Goal: Task Accomplishment & Management: Manage account settings

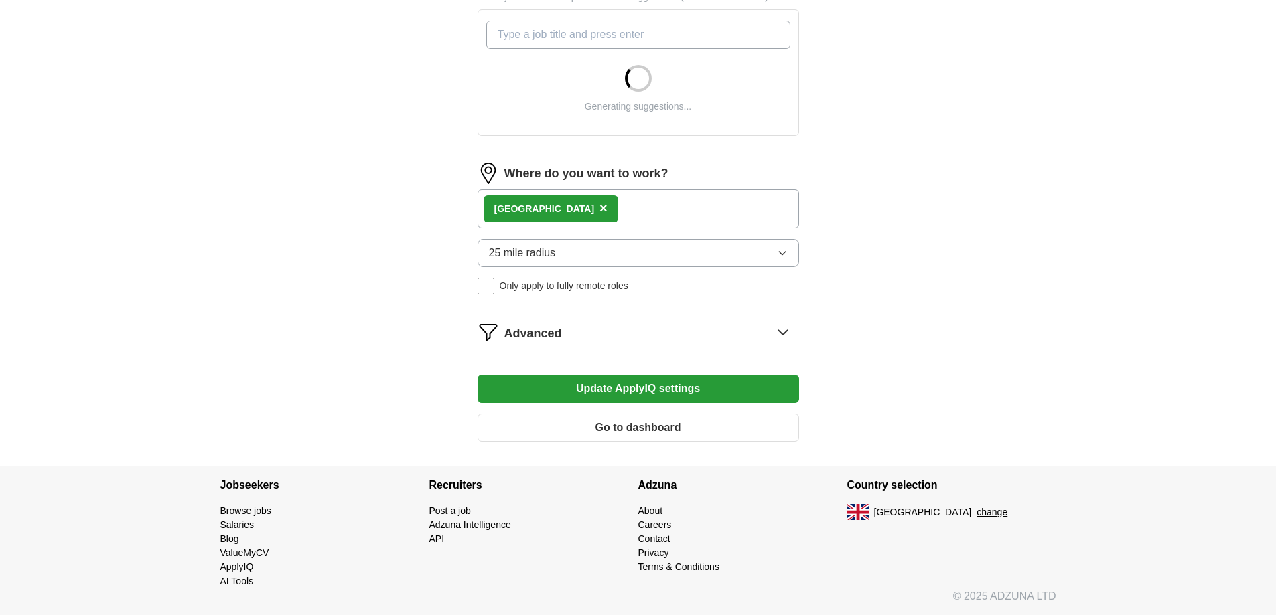
scroll to position [775, 0]
click at [655, 239] on button "25 mile radius" at bounding box center [637, 253] width 321 height 28
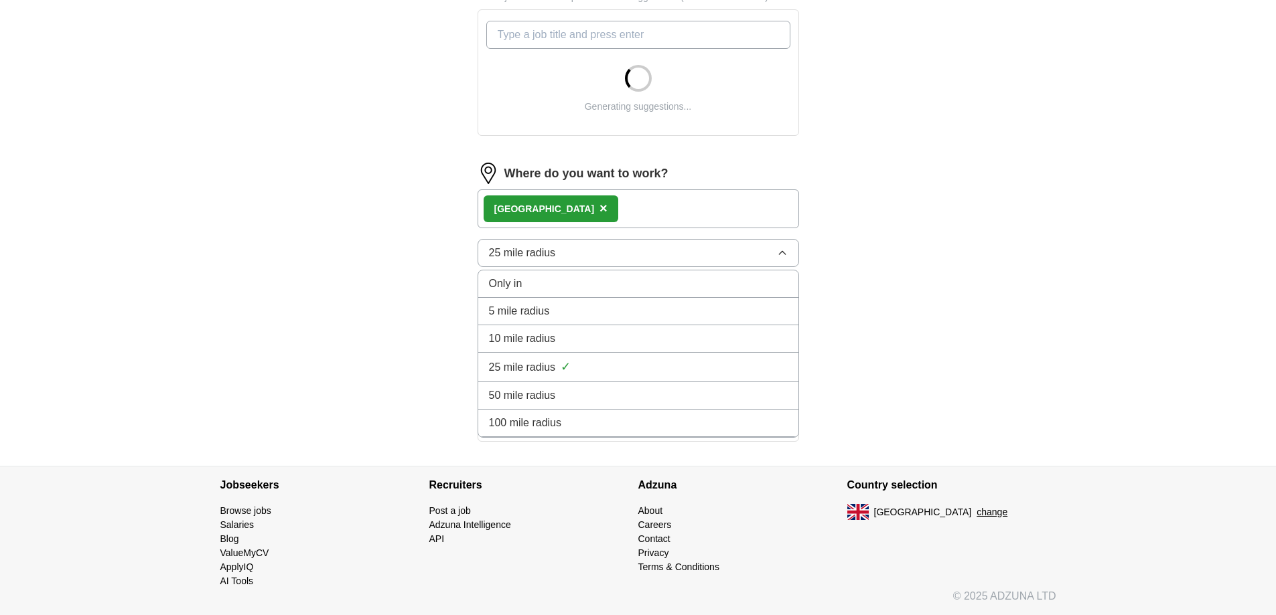
click at [556, 331] on span "10 mile radius" at bounding box center [522, 339] width 67 height 16
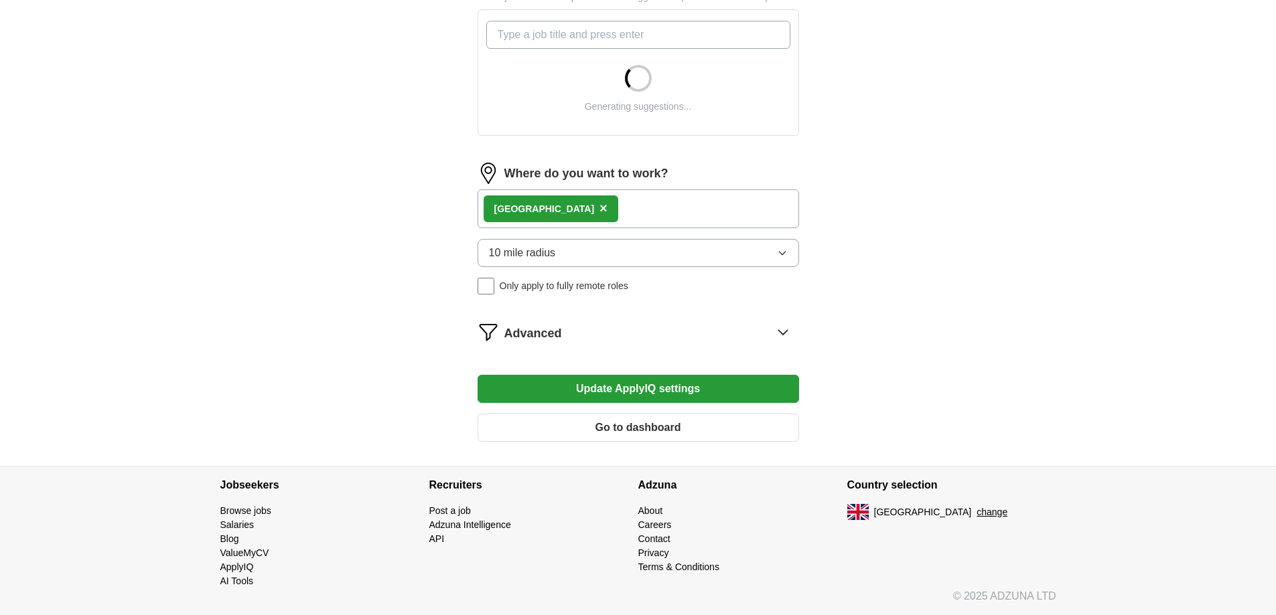
click at [589, 239] on button "10 mile radius" at bounding box center [637, 253] width 321 height 28
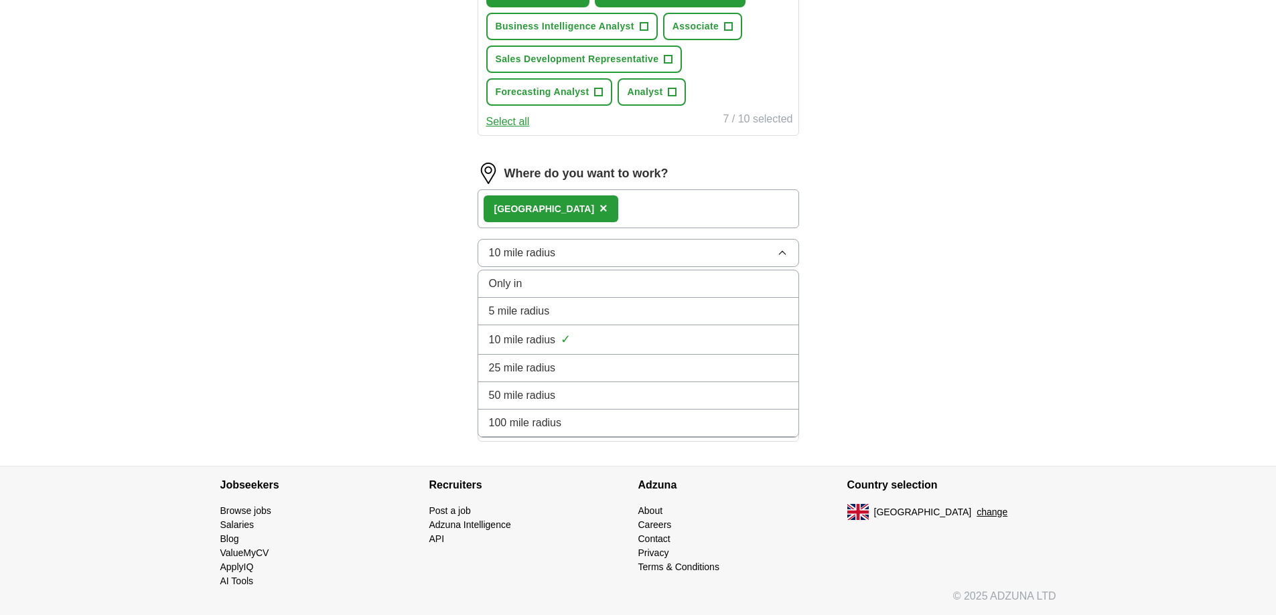
scroll to position [909, 0]
click at [556, 376] on span "25 mile radius" at bounding box center [522, 368] width 67 height 16
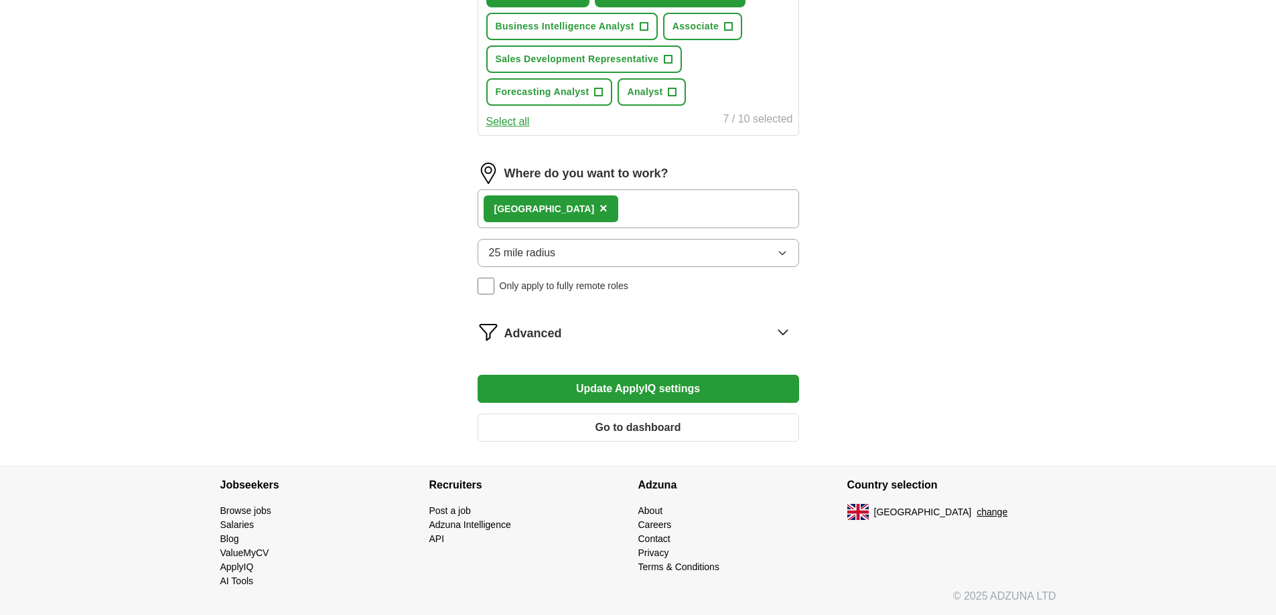
click at [599, 216] on span "×" at bounding box center [603, 208] width 8 height 15
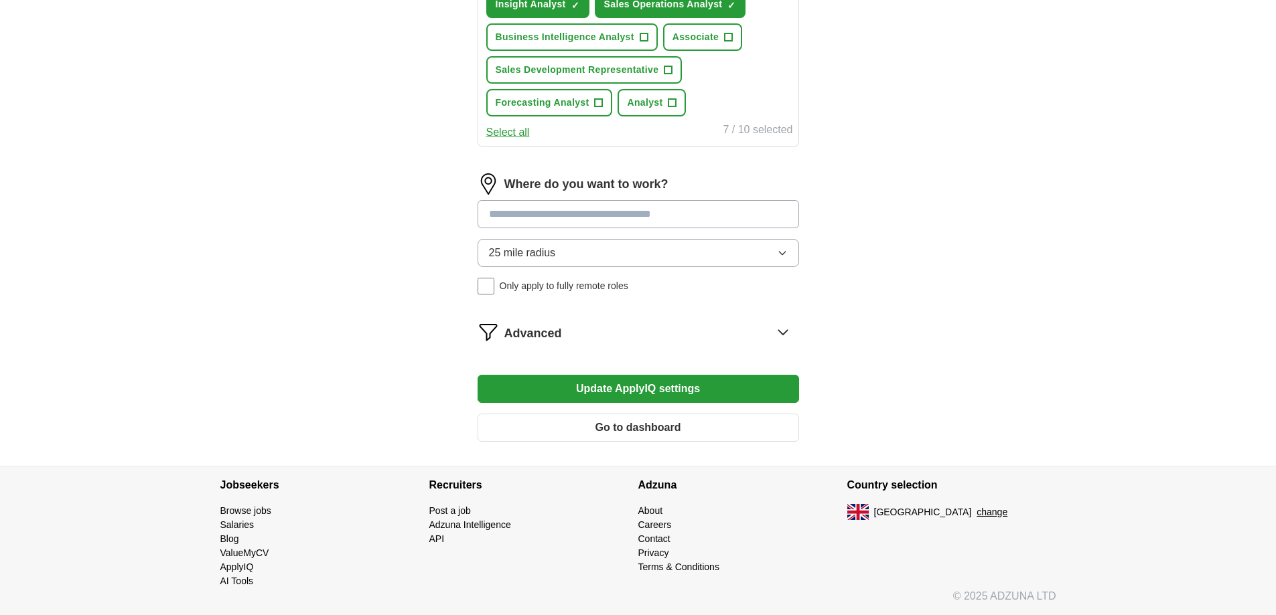
click at [559, 228] on input at bounding box center [637, 214] width 321 height 28
type input "******"
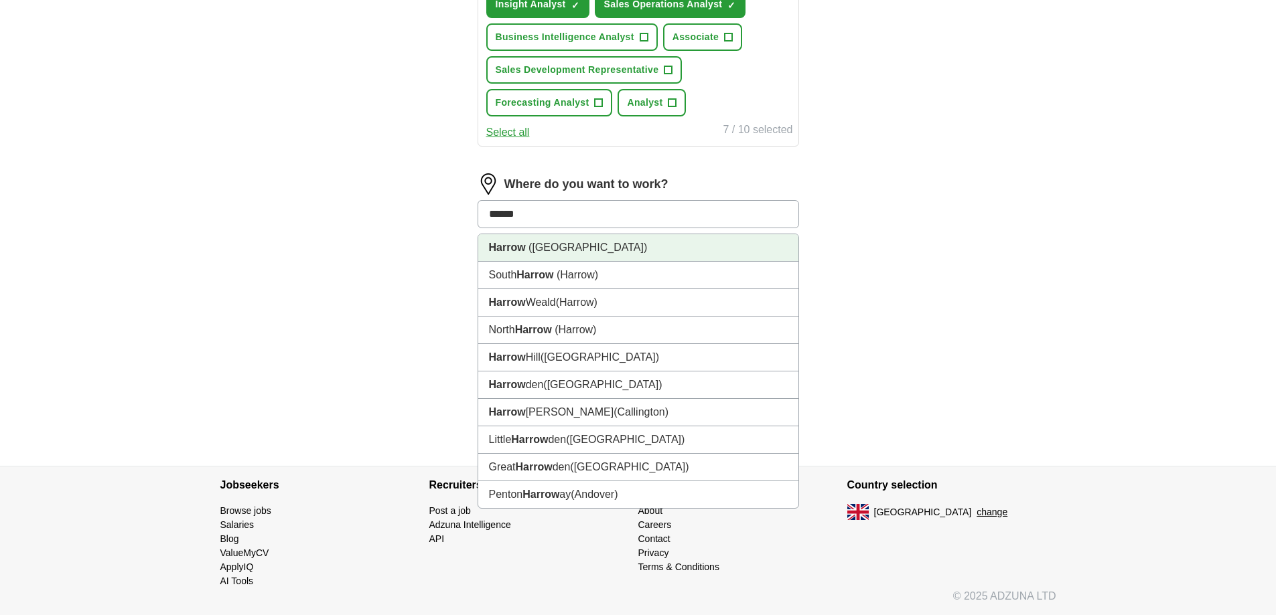
click at [563, 253] on span "([GEOGRAPHIC_DATA])" at bounding box center [587, 247] width 119 height 11
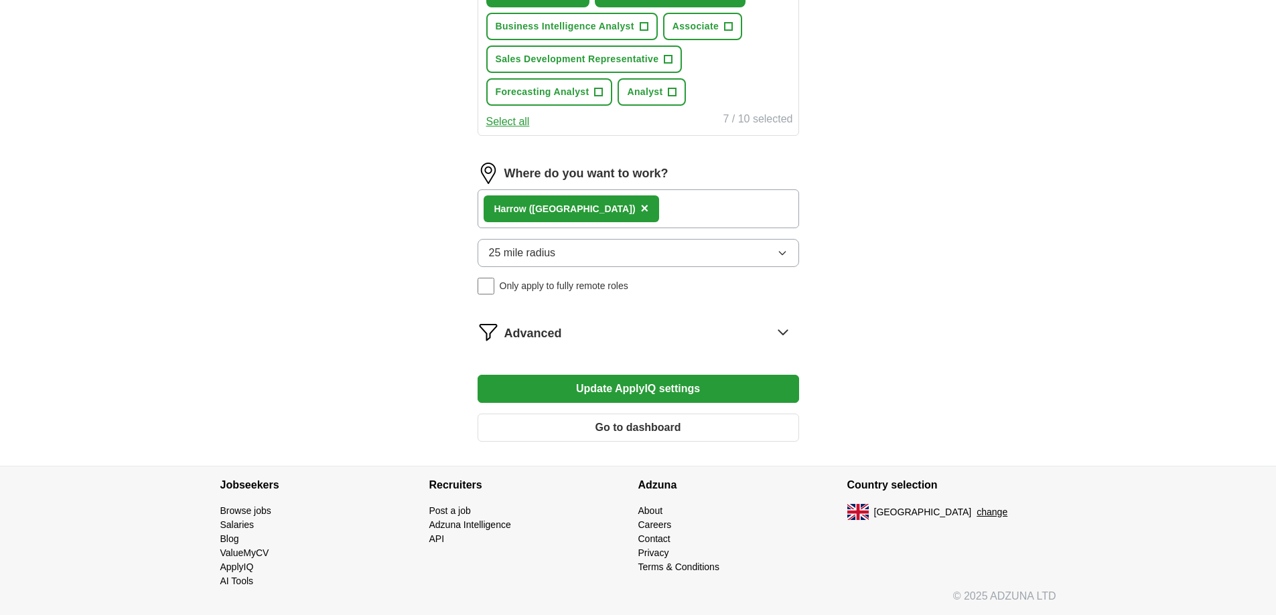
scroll to position [641, 0]
click at [0, 0] on span "×" at bounding box center [0, 0] width 0 height 0
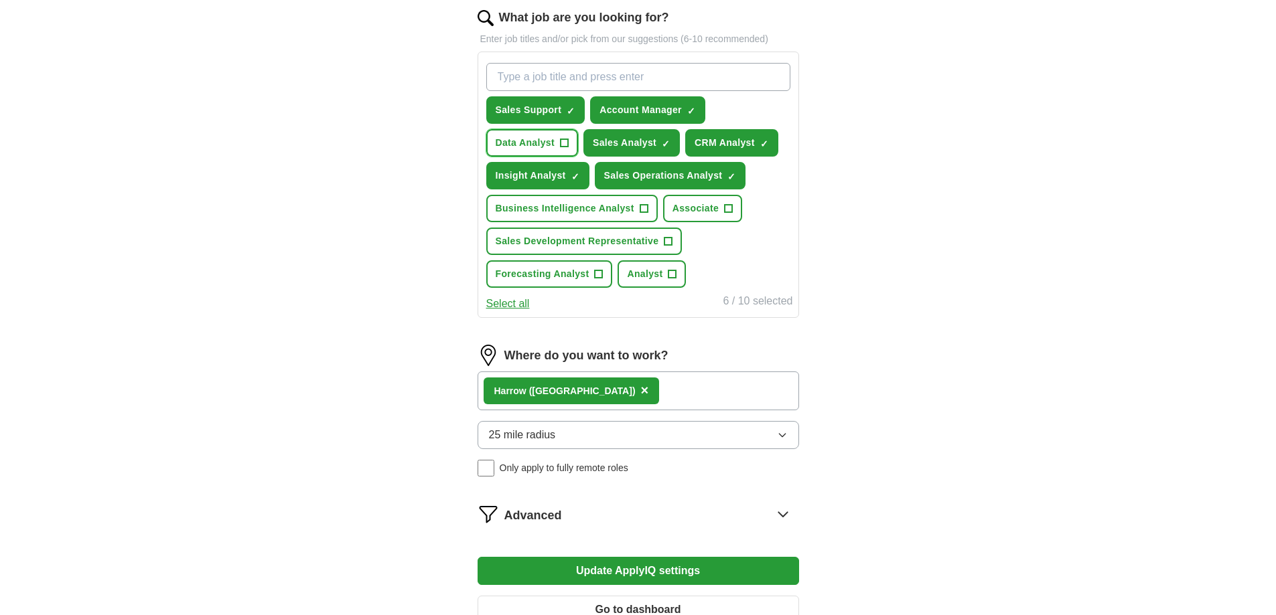
scroll to position [441, 0]
click at [613, 92] on input "What job are you looking for?" at bounding box center [638, 78] width 304 height 28
type input "I"
click at [672, 248] on span "+" at bounding box center [668, 242] width 8 height 11
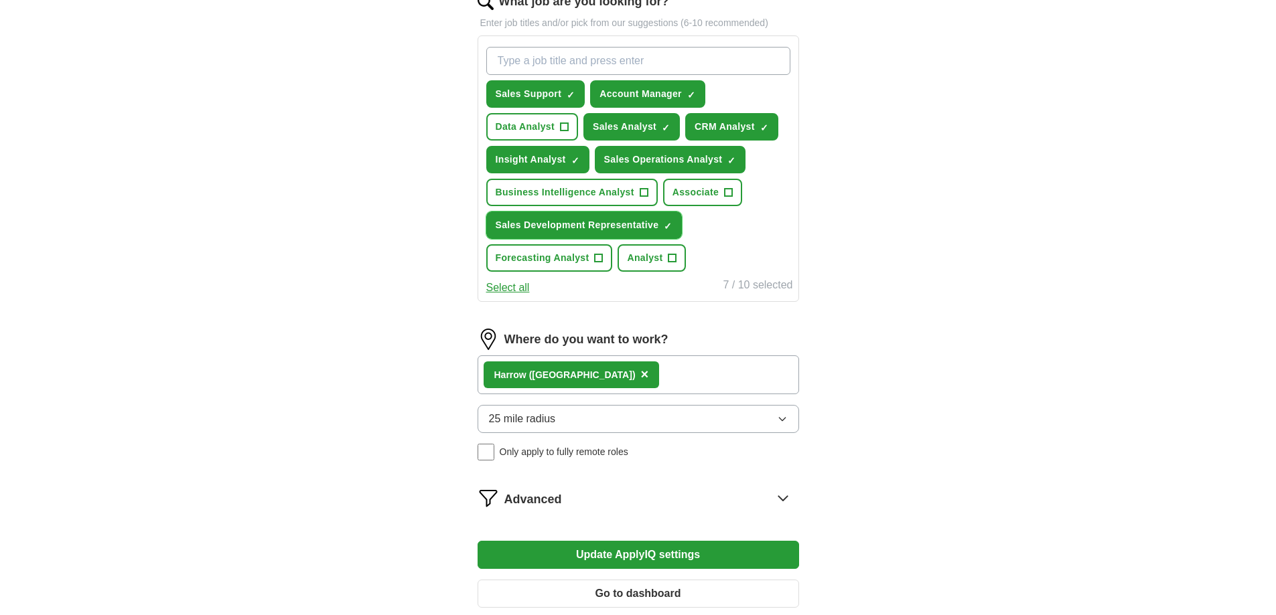
scroll to position [508, 0]
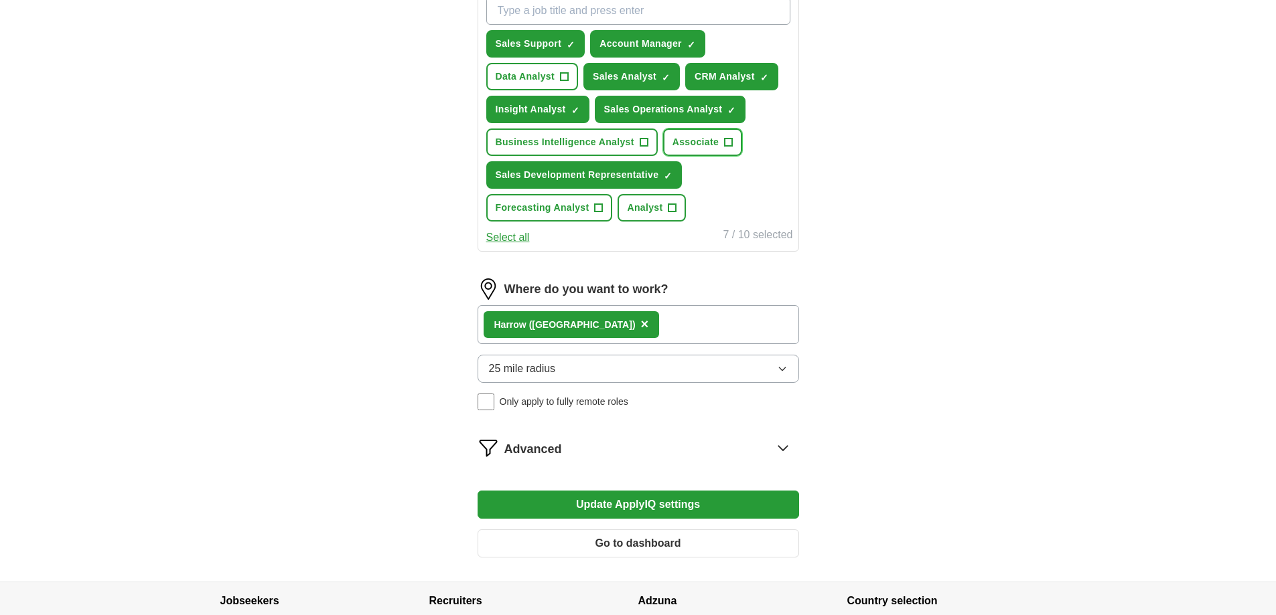
click at [725, 148] on span "+" at bounding box center [729, 142] width 8 height 11
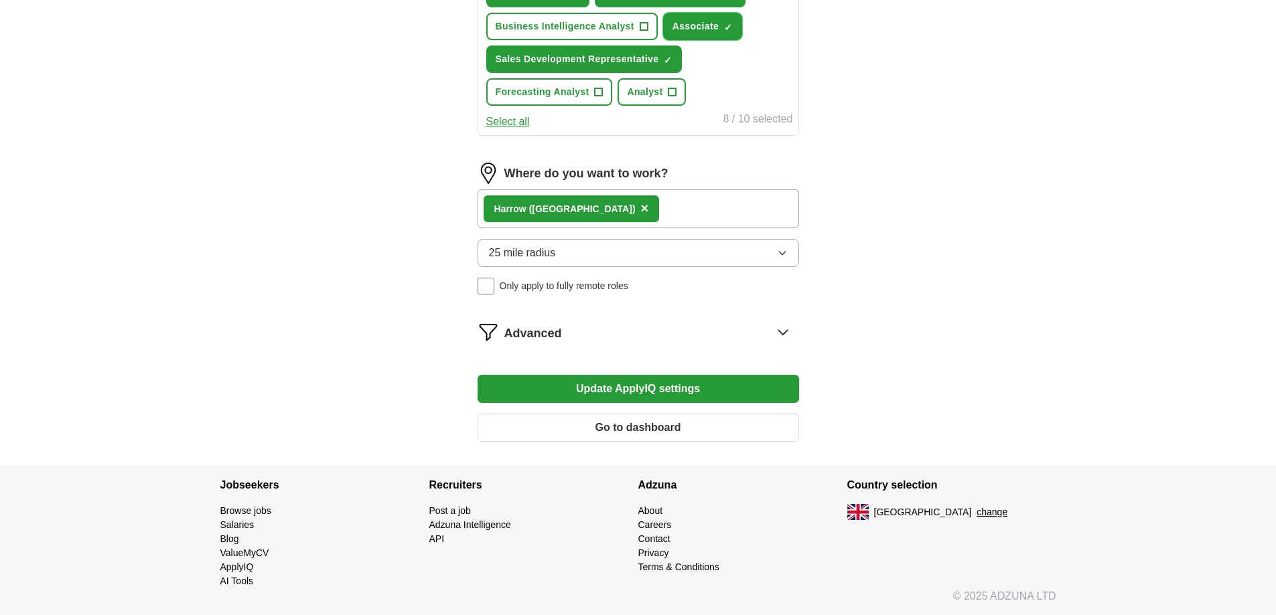
scroll to position [1033, 0]
click at [706, 375] on button "Update ApplyIQ settings" at bounding box center [637, 389] width 321 height 28
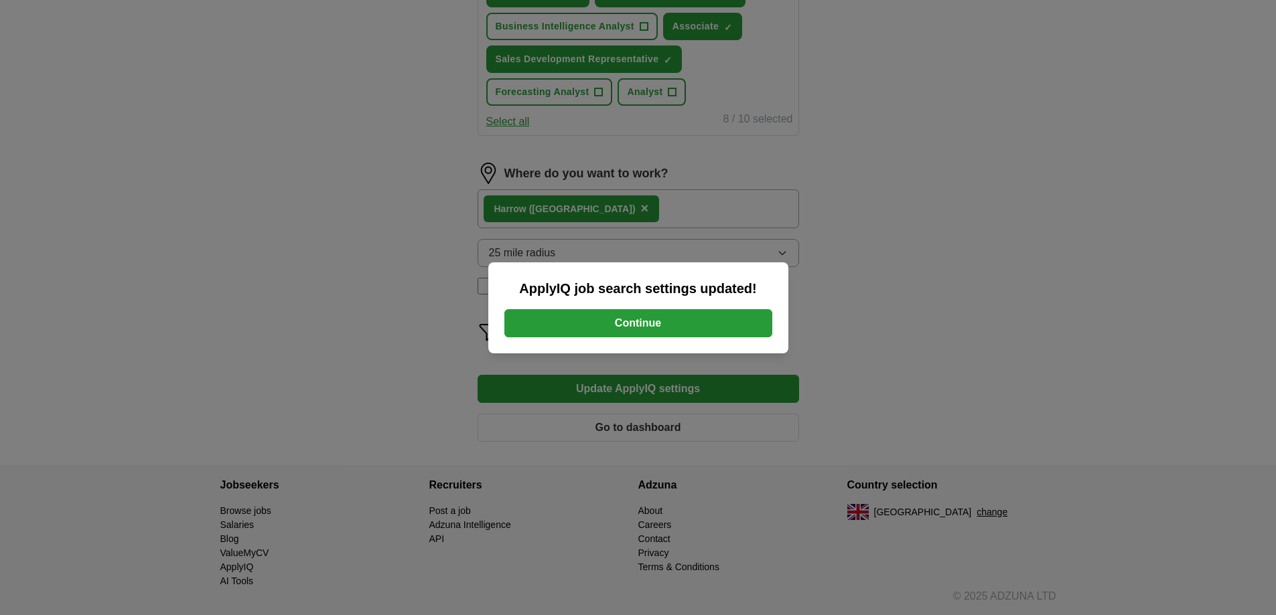
click at [634, 326] on button "Continue" at bounding box center [638, 323] width 268 height 28
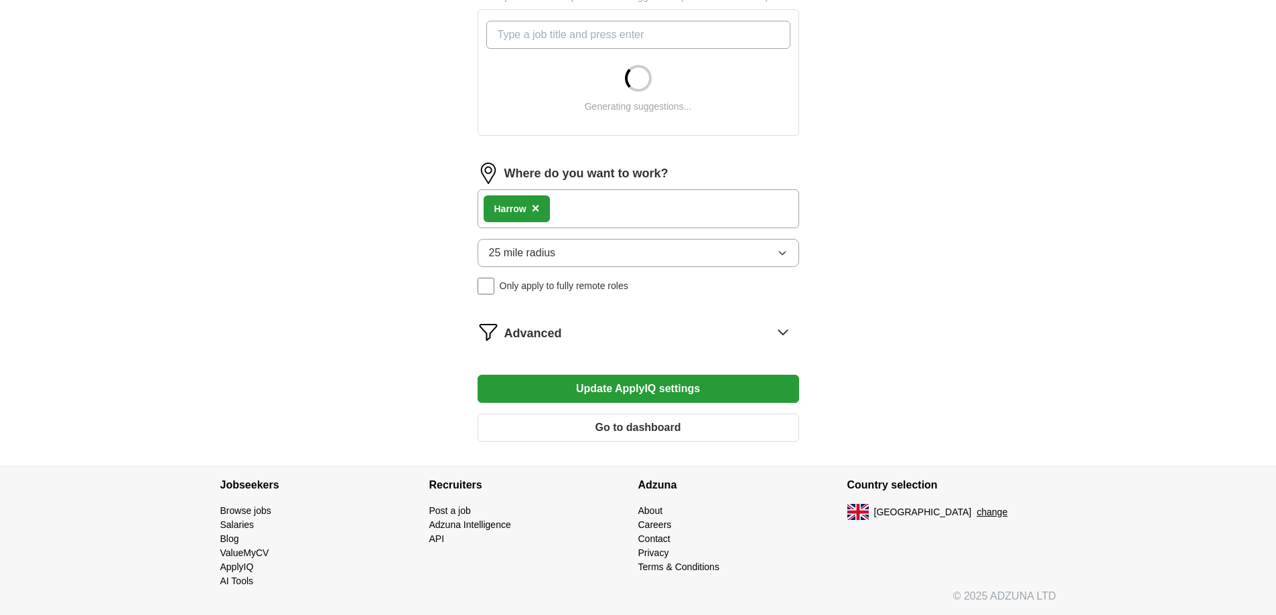
scroll to position [775, 0]
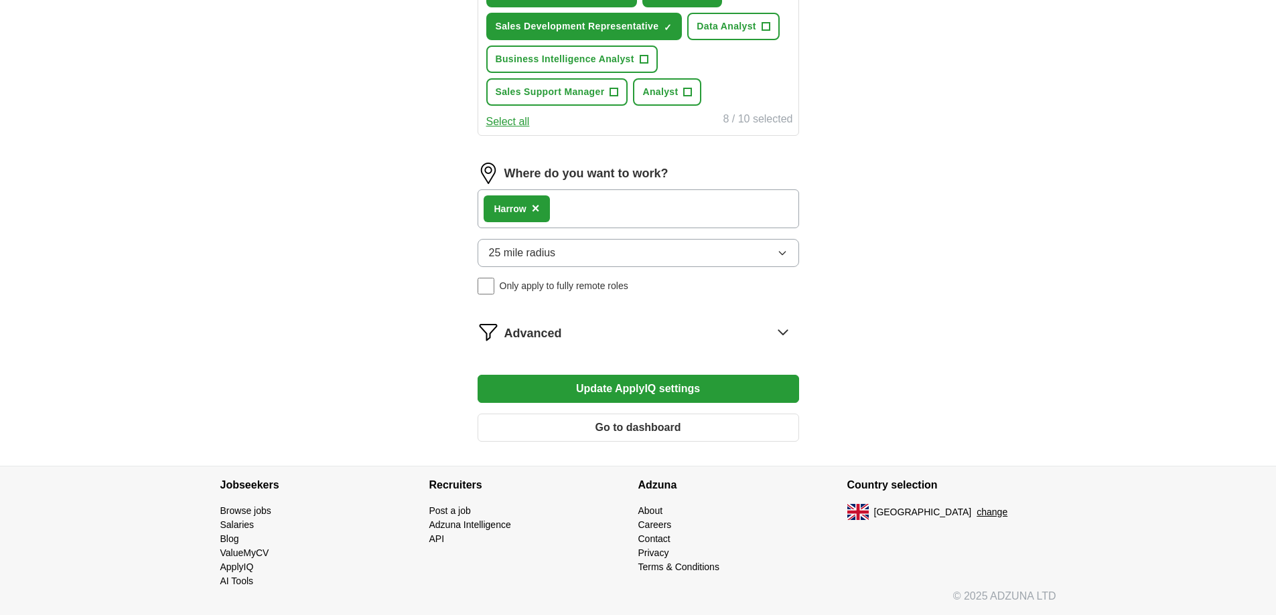
click at [530, 130] on button "Select all" at bounding box center [508, 122] width 44 height 16
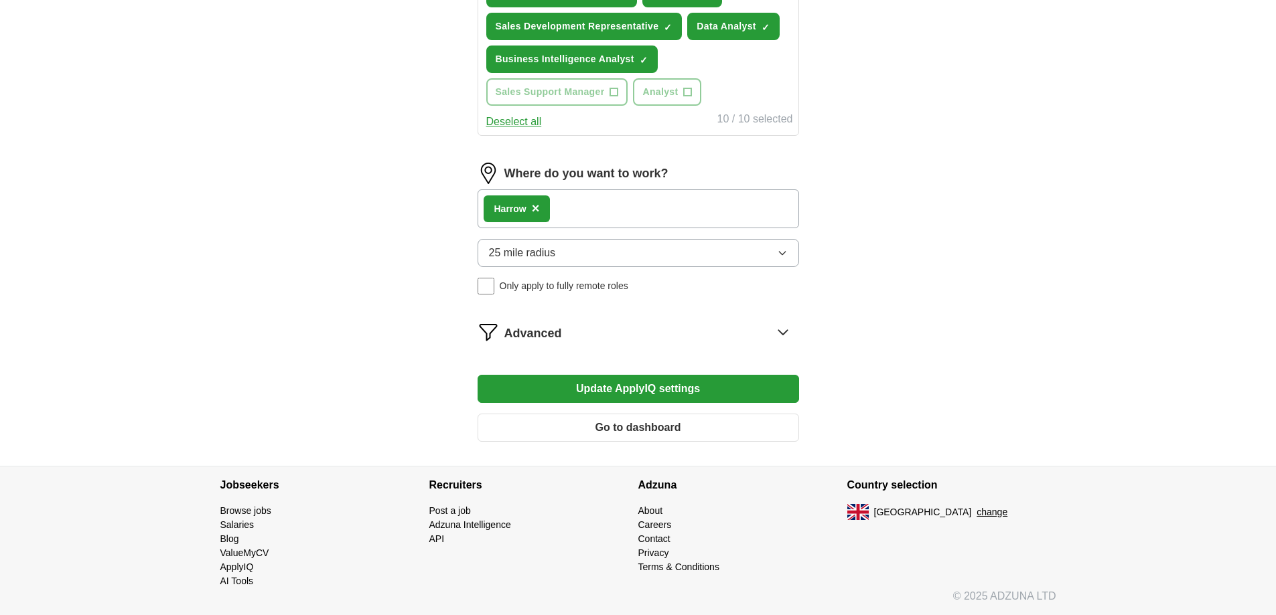
click at [542, 130] on button "Deselect all" at bounding box center [514, 122] width 56 height 16
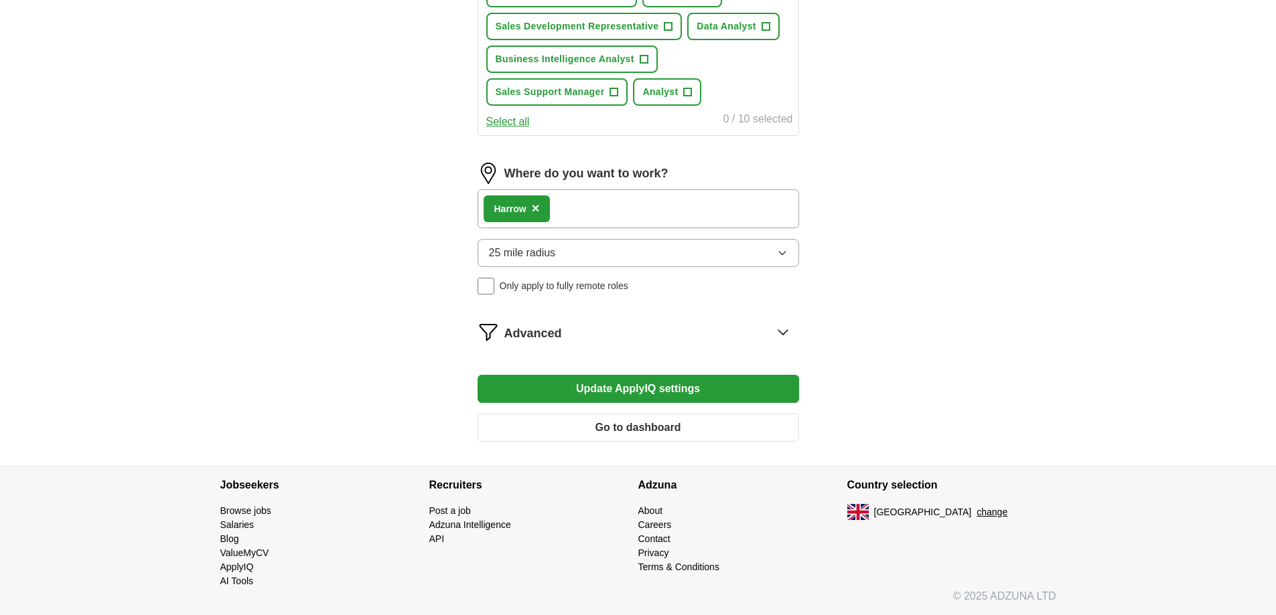
click at [547, 130] on div "Select all 0 / 10 selected" at bounding box center [637, 120] width 309 height 19
click at [530, 130] on button "Select all" at bounding box center [508, 122] width 44 height 16
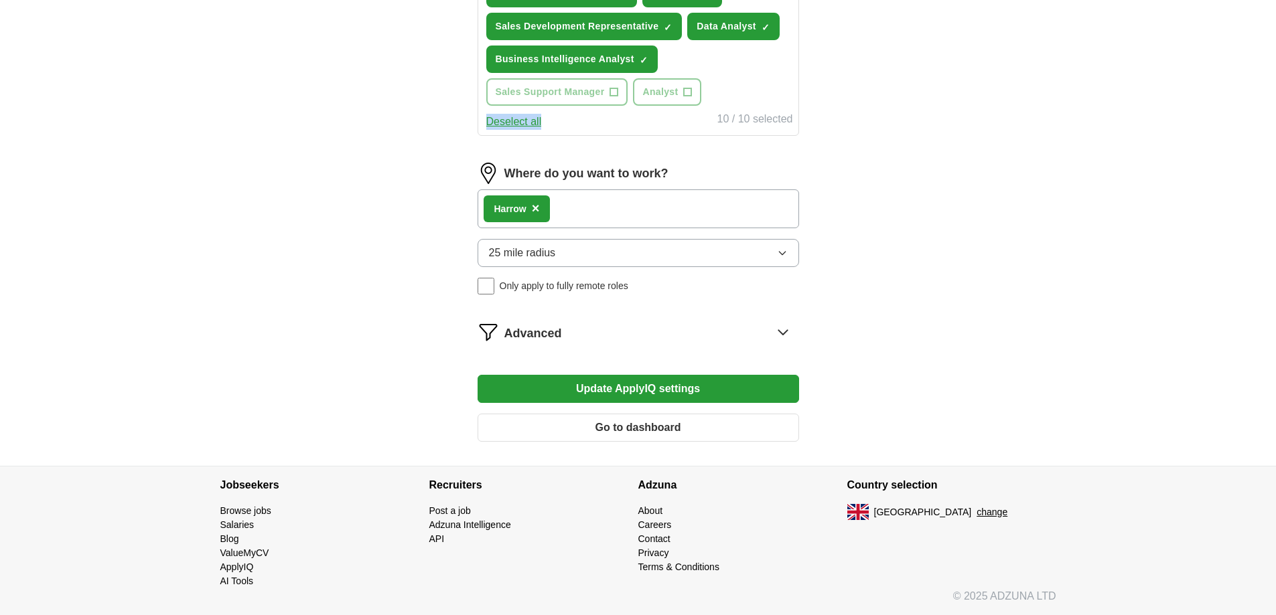
scroll to position [641, 0]
click at [0, 0] on span "×" at bounding box center [0, 0] width 0 height 0
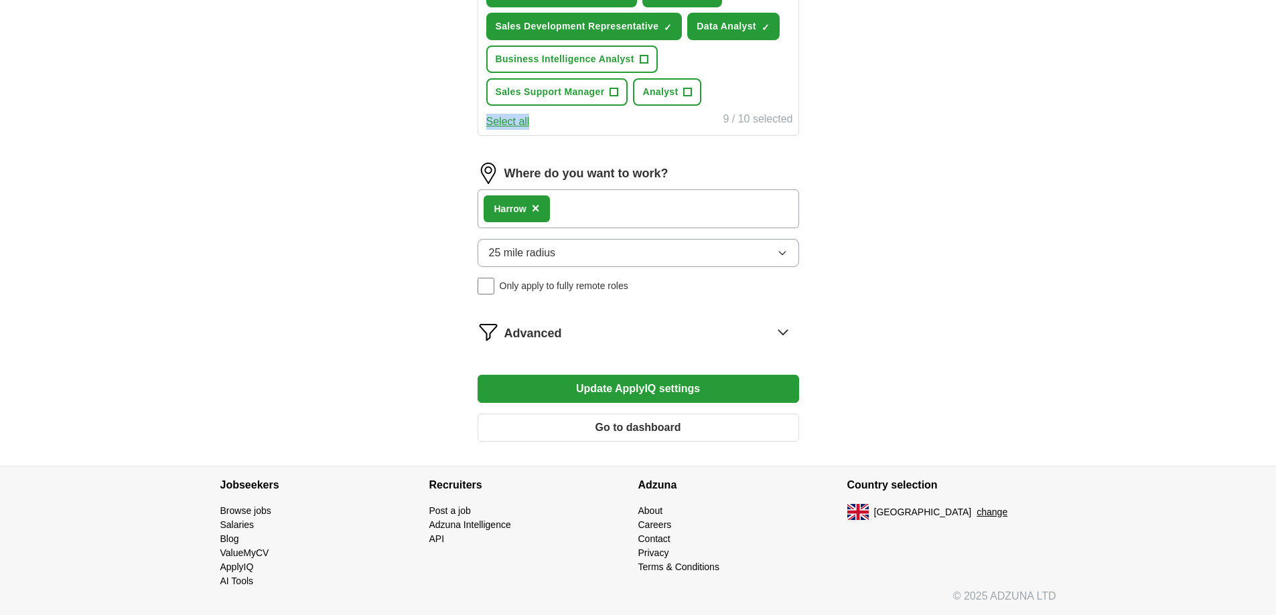
click at [650, 130] on div "Select all 9 / 10 selected" at bounding box center [637, 120] width 309 height 19
click at [744, 343] on div "Advanced" at bounding box center [651, 331] width 295 height 21
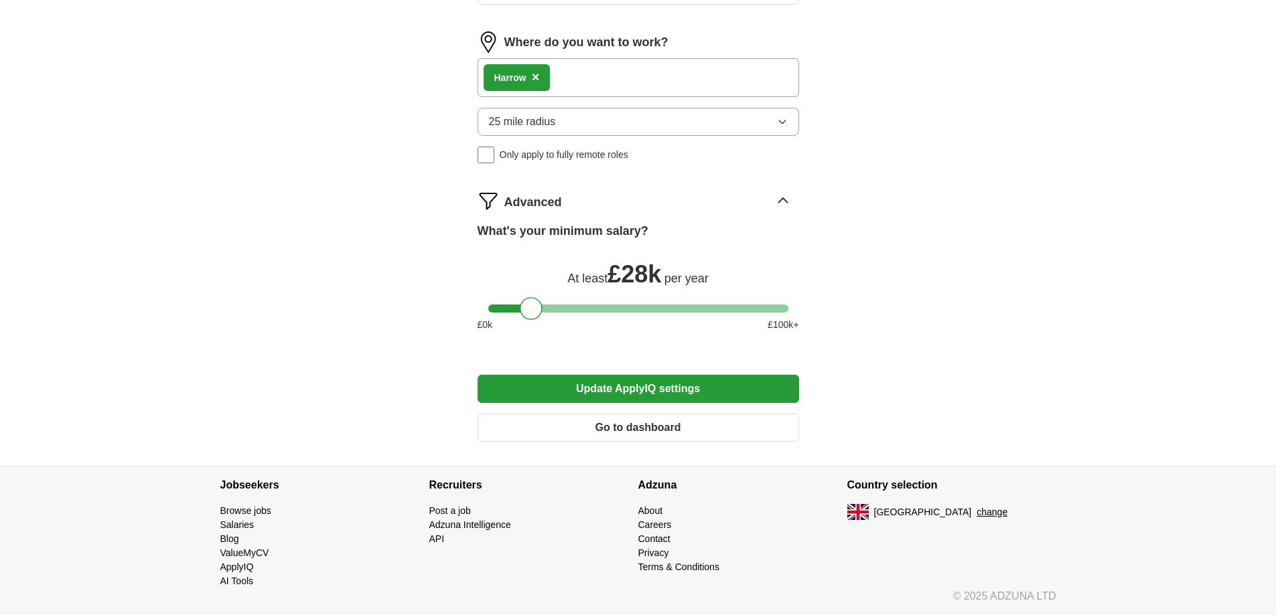
scroll to position [1110, 0]
click at [682, 403] on button "Update ApplyIQ settings" at bounding box center [637, 389] width 321 height 28
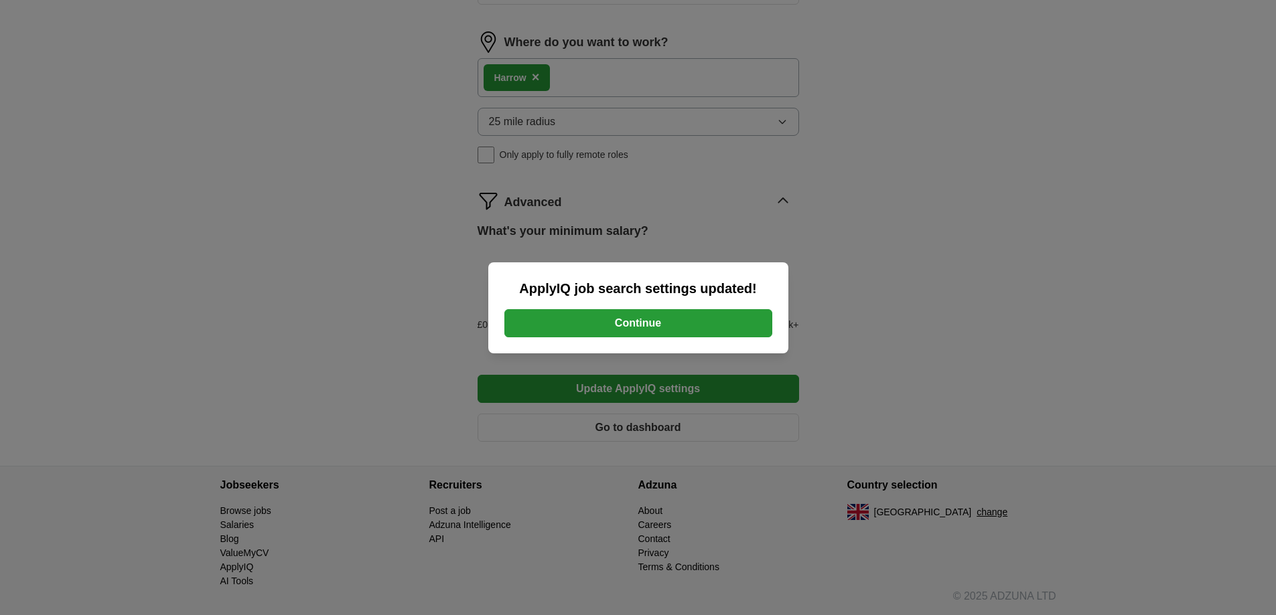
click at [594, 316] on button "Continue" at bounding box center [638, 323] width 268 height 28
